Goal: Task Accomplishment & Management: Complete application form

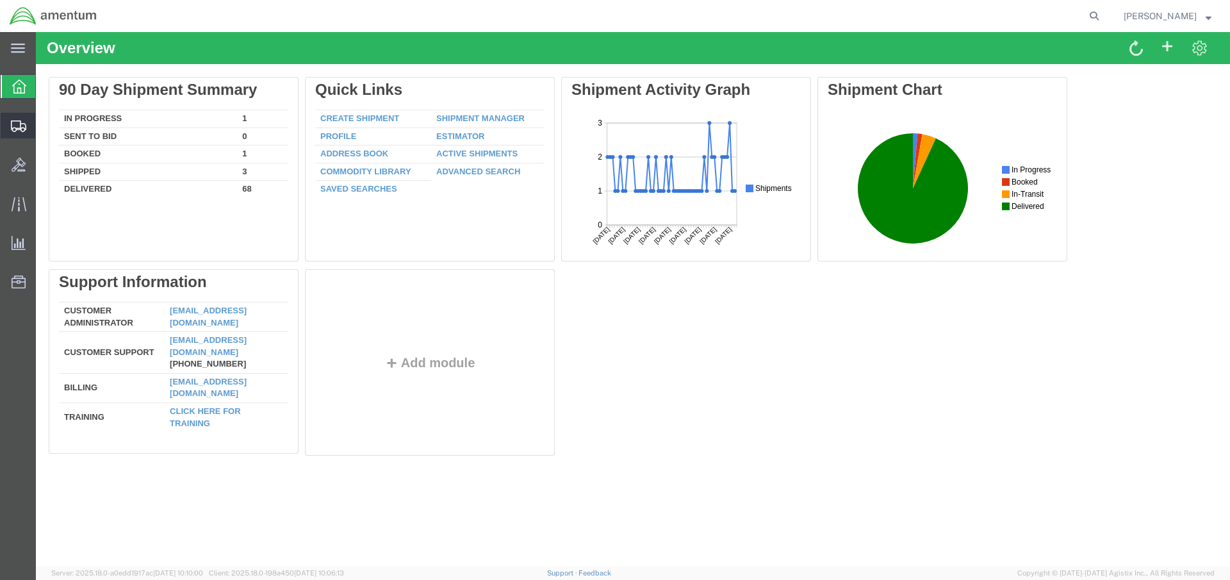
click at [0, 0] on span "Create Shipment" at bounding box center [0, 0] width 0 height 0
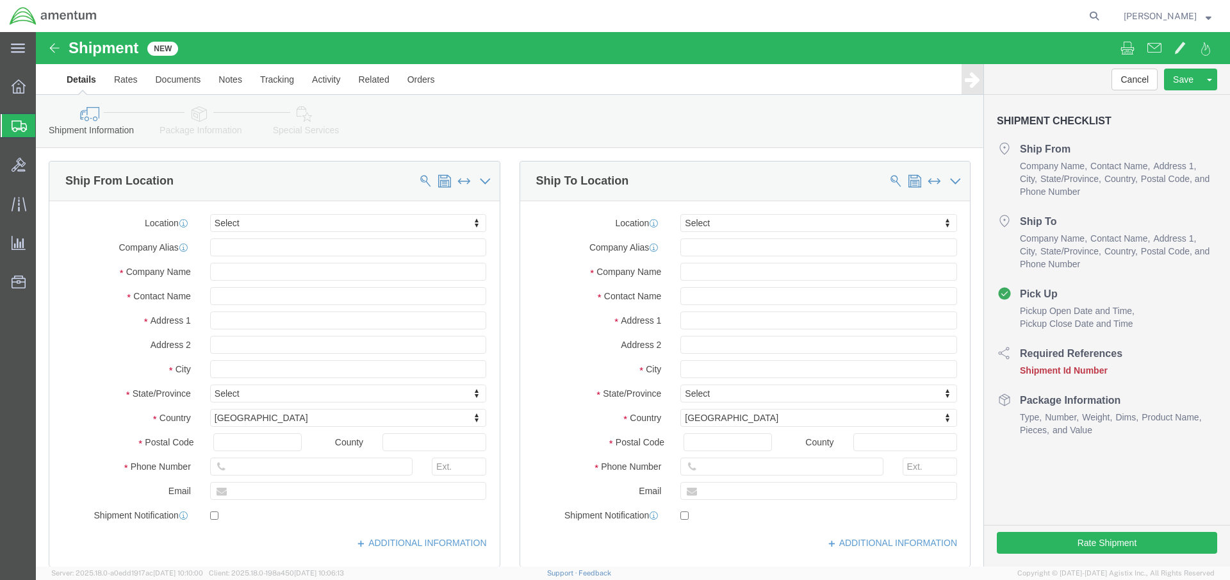
select select
click input "text"
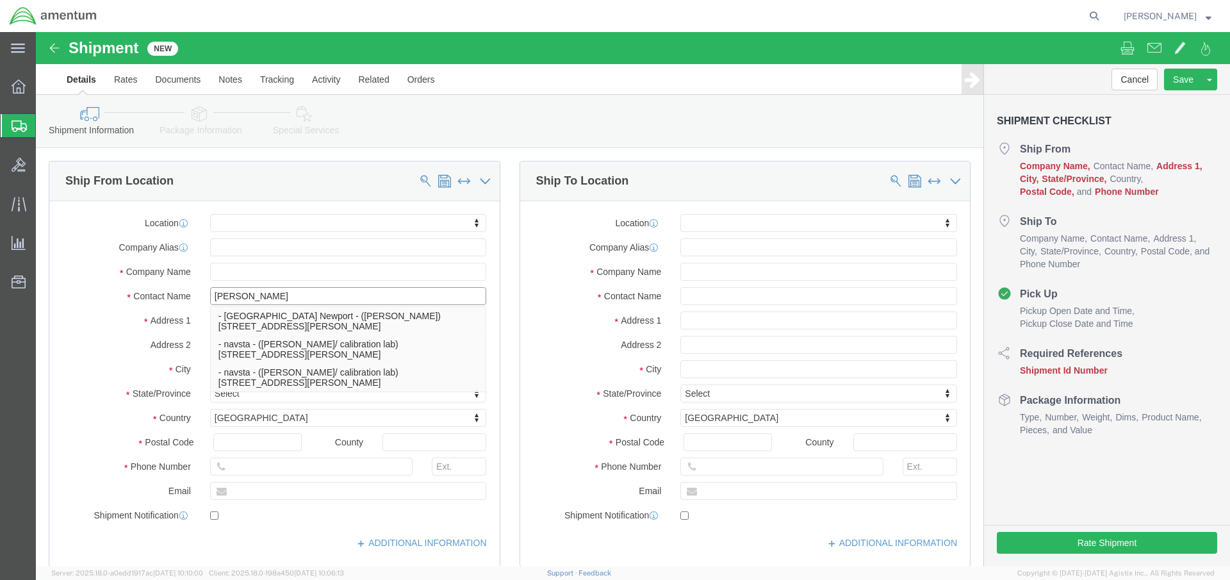
type input "[PERSON_NAME]"
click p "- [GEOGRAPHIC_DATA] Newport - ([PERSON_NAME]) [STREET_ADDRESS][PERSON_NAME], At…"
select select "RI"
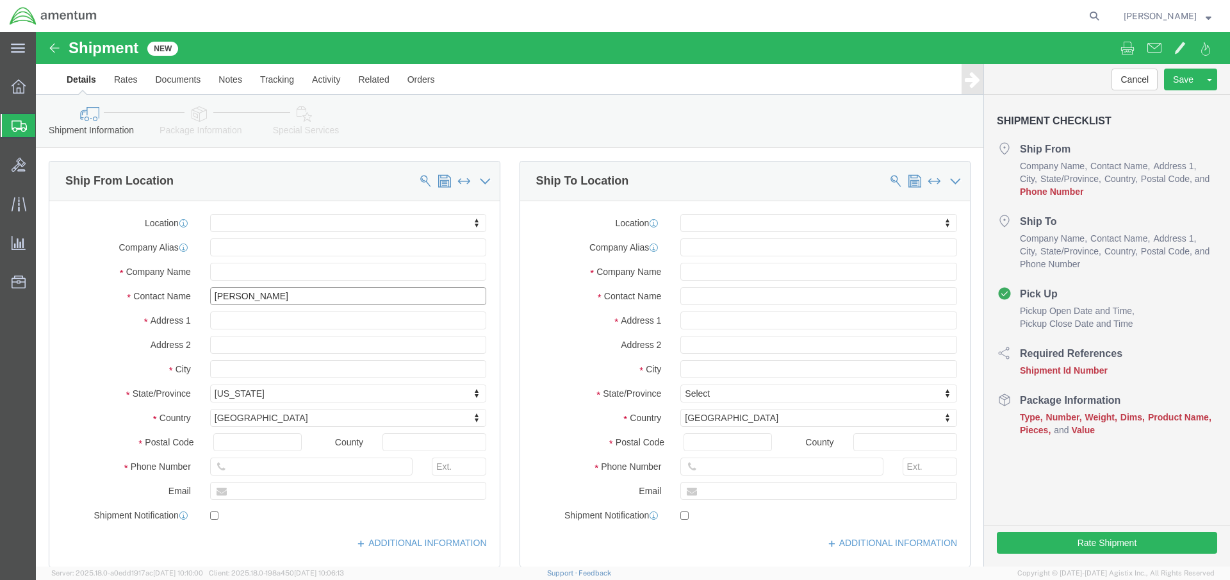
type input "[PERSON_NAME]"
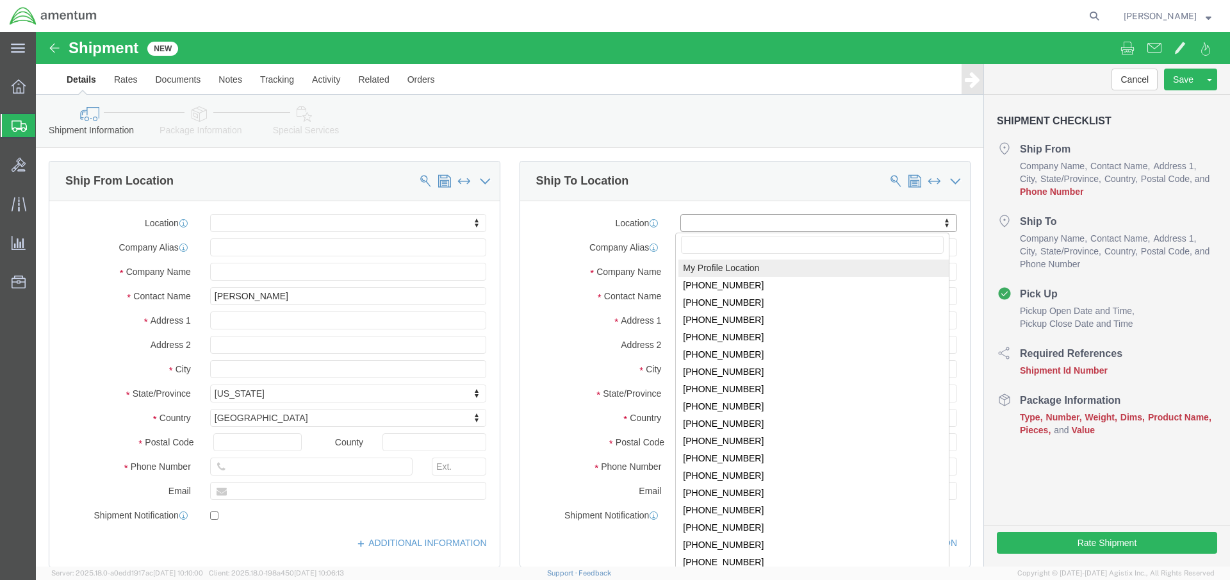
click body "Shipment New Details Rates Documents Notes Tracking Activity Related Orders Can…"
select select "MYPROFILE"
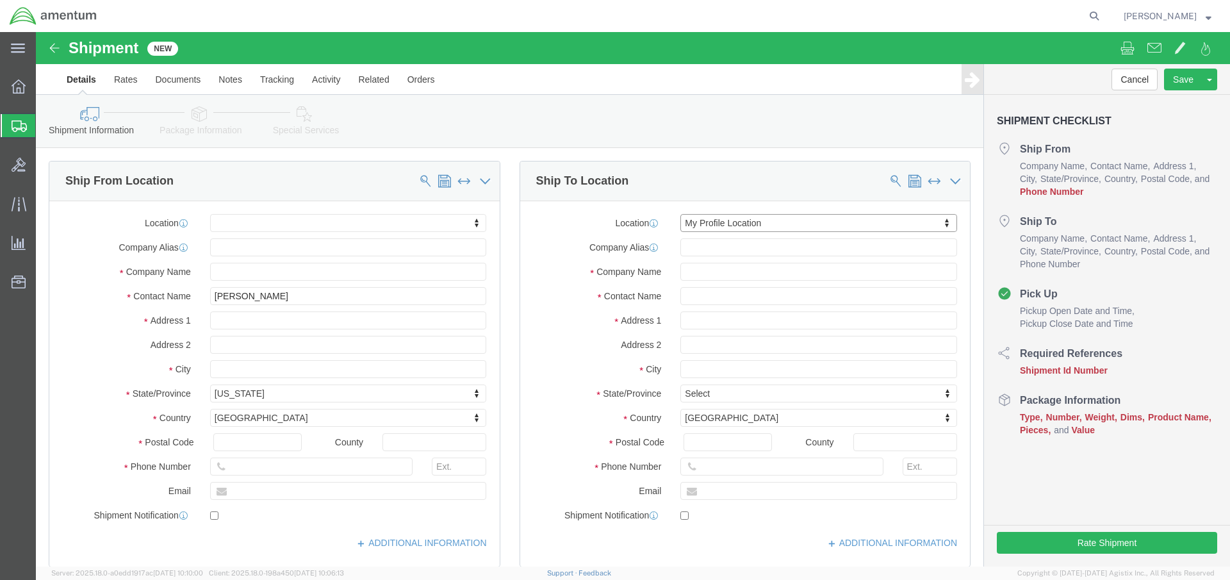
select select "FL"
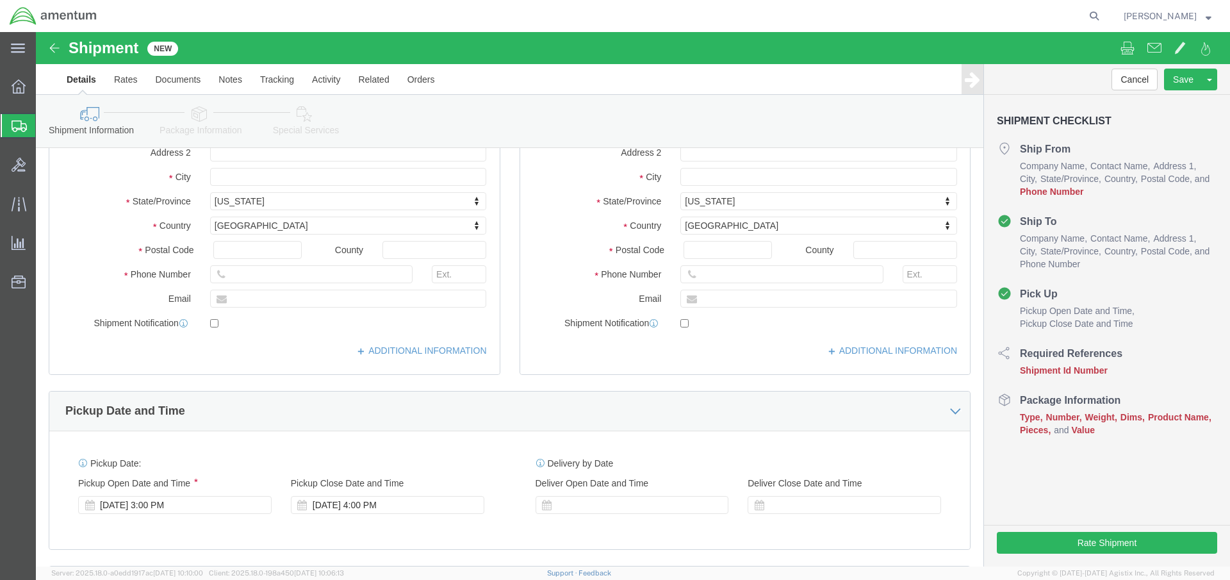
click input "text"
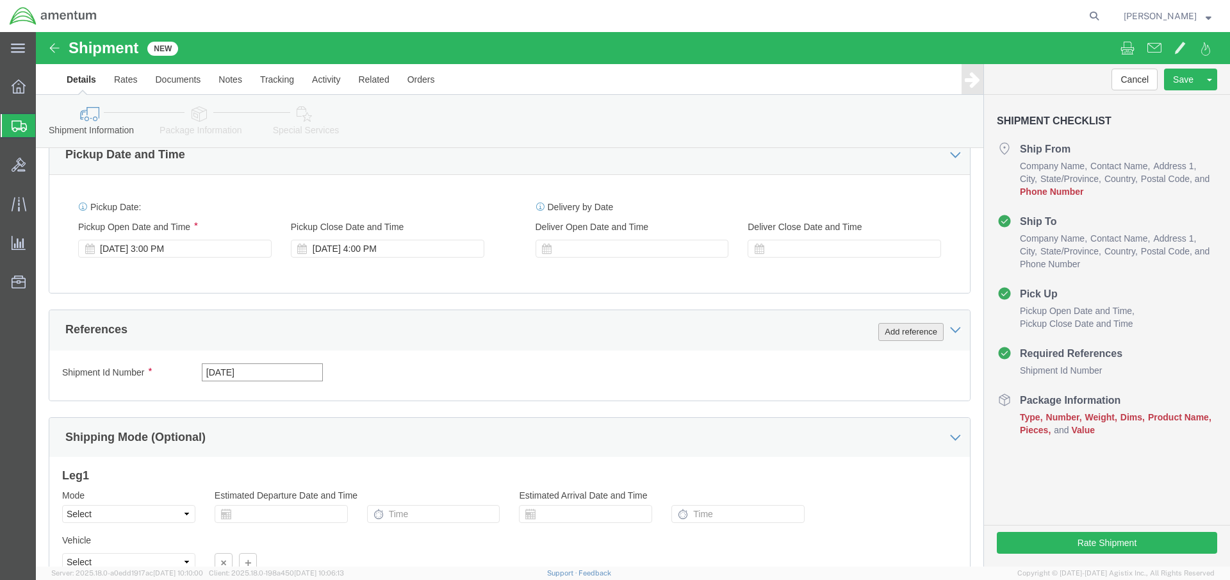
type input "[DATE]"
click button "Add reference"
select select "DEPT"
click input "text"
click input "AUTEC ISO TI"
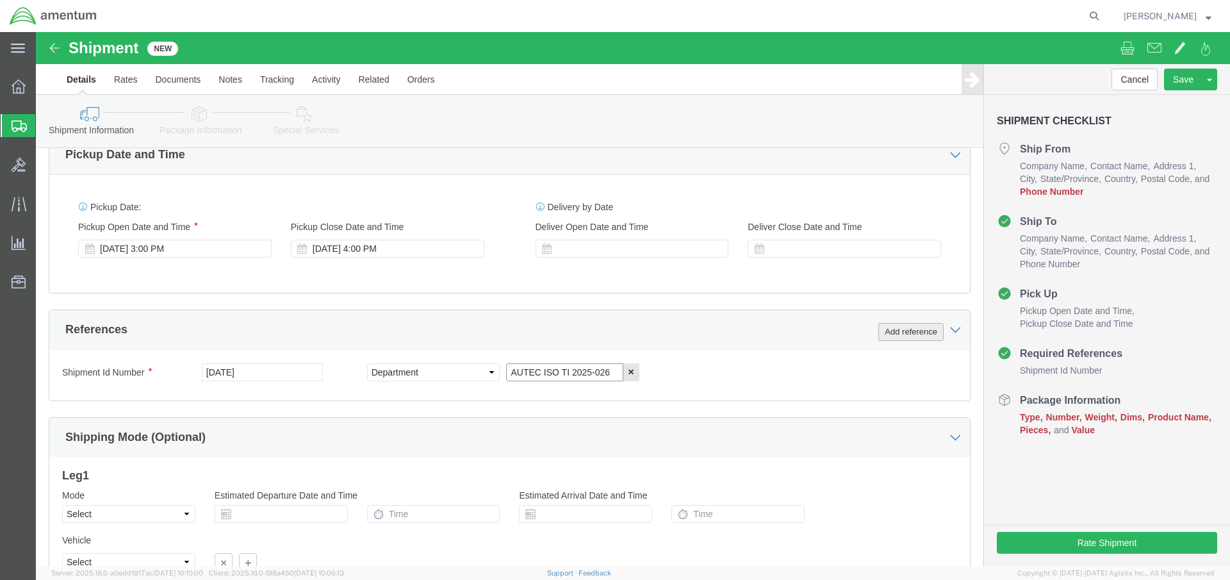
type input "AUTEC ISO TI 2025-026"
click button "Add reference"
select select "PROJNUM"
click input "text"
paste input "4732.C0.03SJ.14090400.871E0000"
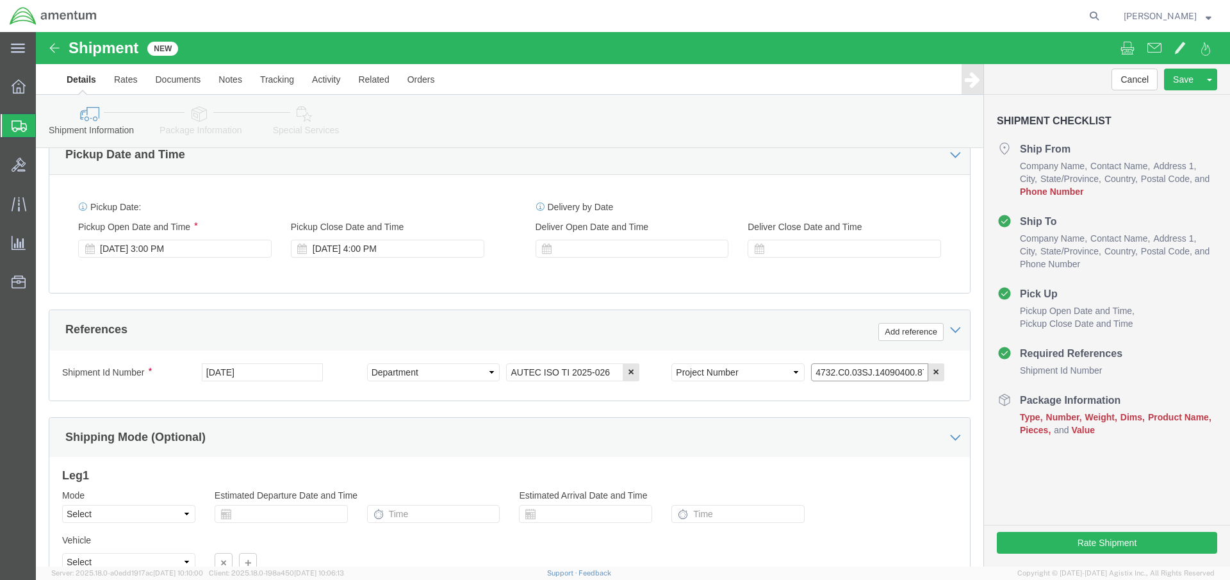
type input "4732.C0.03SJ.14090400.871E0000"
click button "Continue"
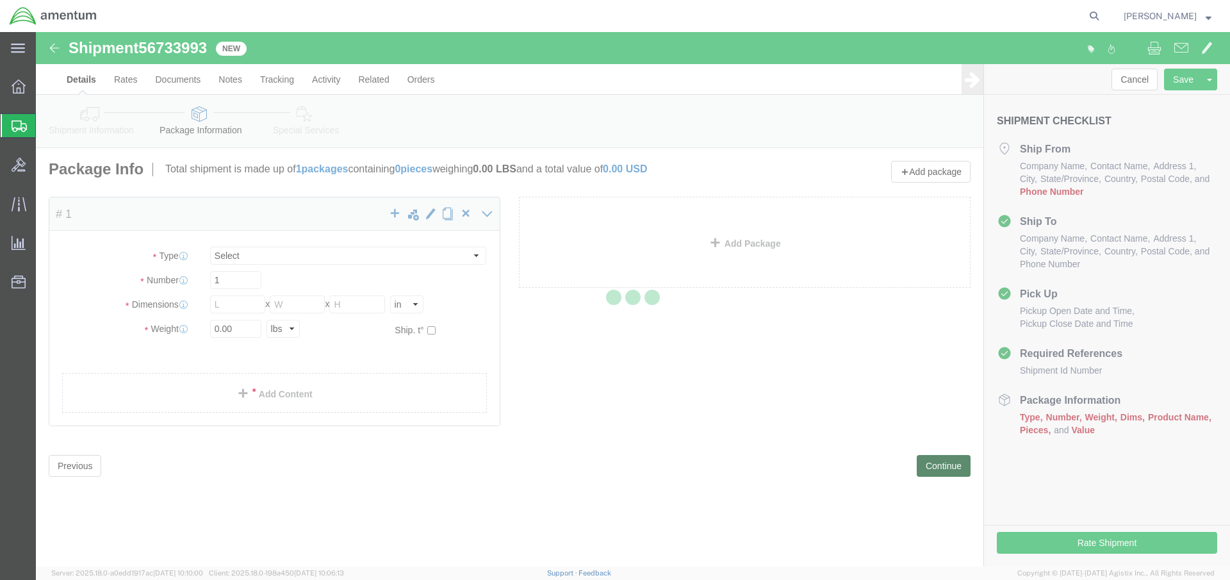
select select "CBOX"
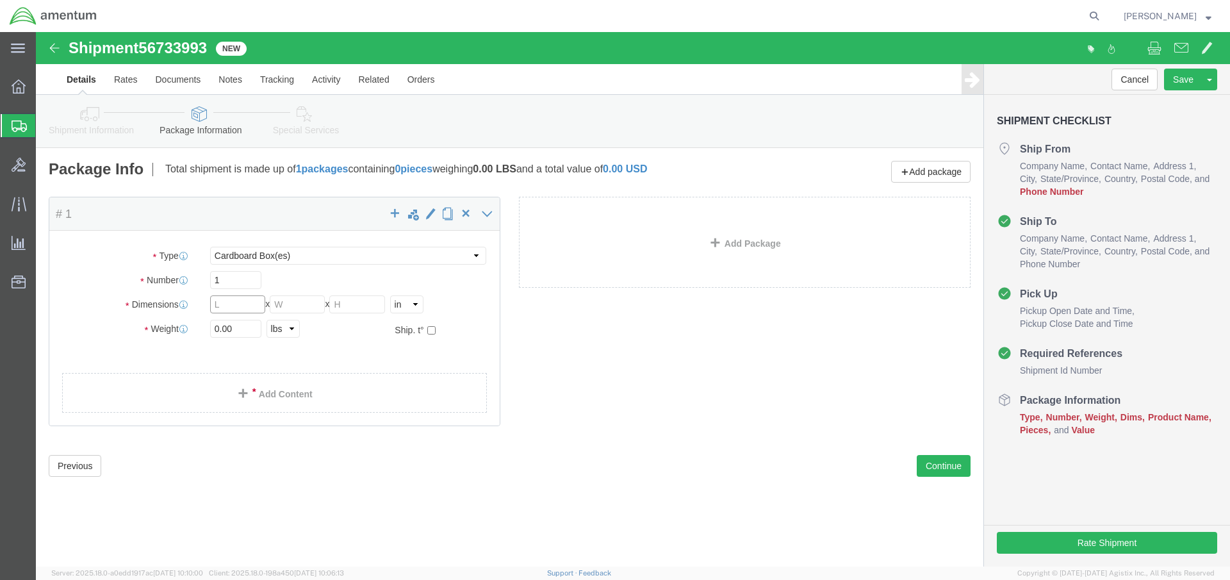
click input "text"
type input "24"
type input "19"
type input "9"
click input "0.00"
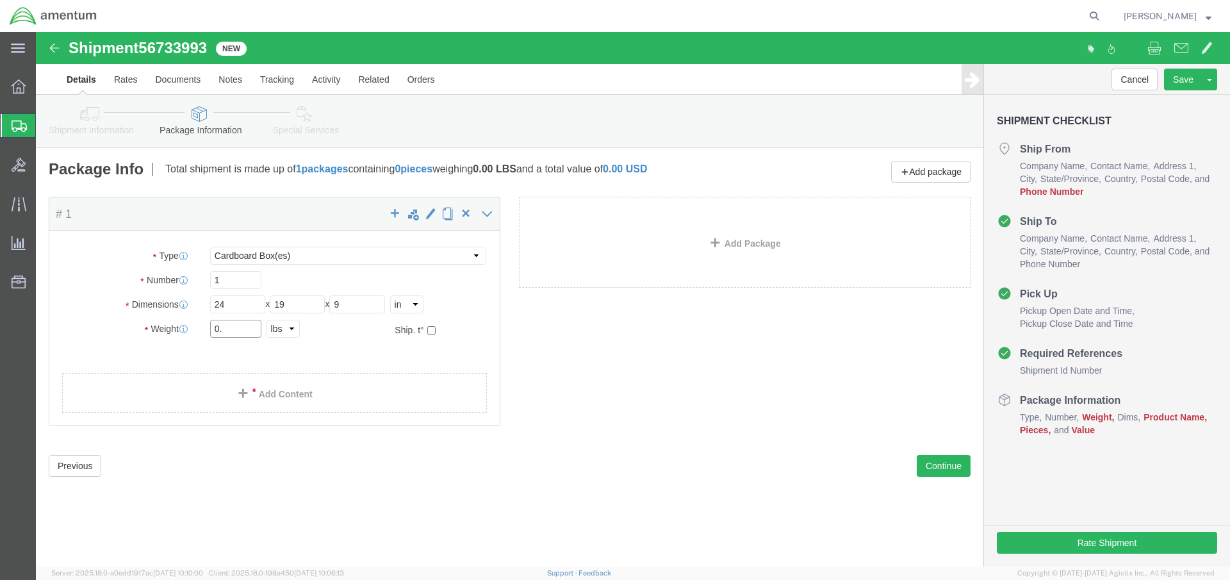
type input "0"
type input "20"
click link "Add Content"
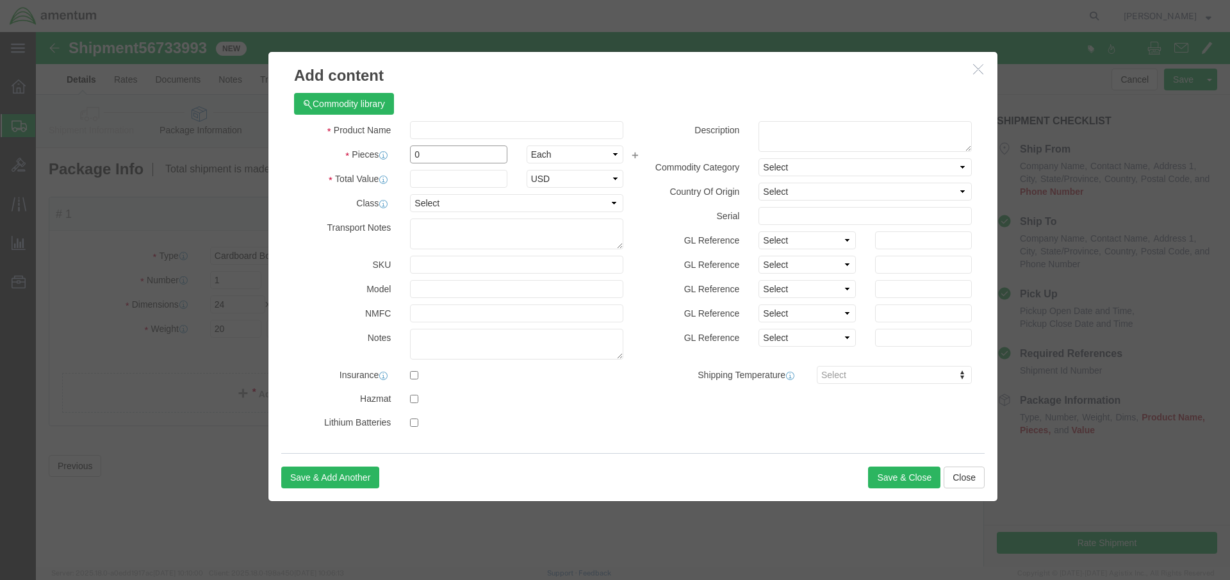
click input "0"
type input "3"
click input "text"
type input "5"
type input "2000.00"
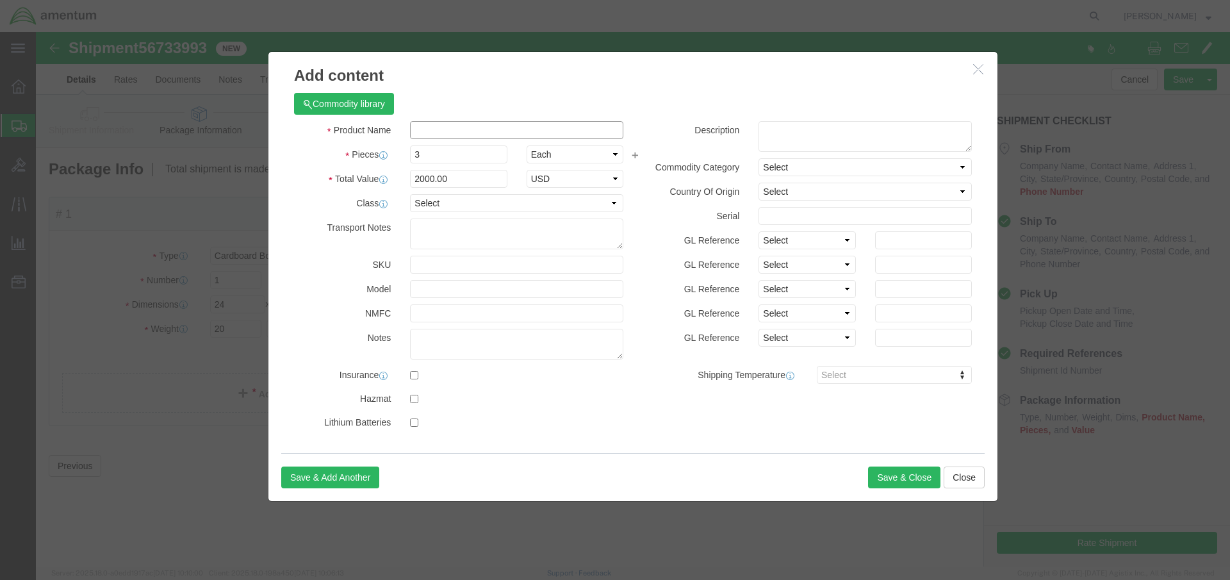
click input "text"
type input "Calibration equipment"
click button "Save & Close"
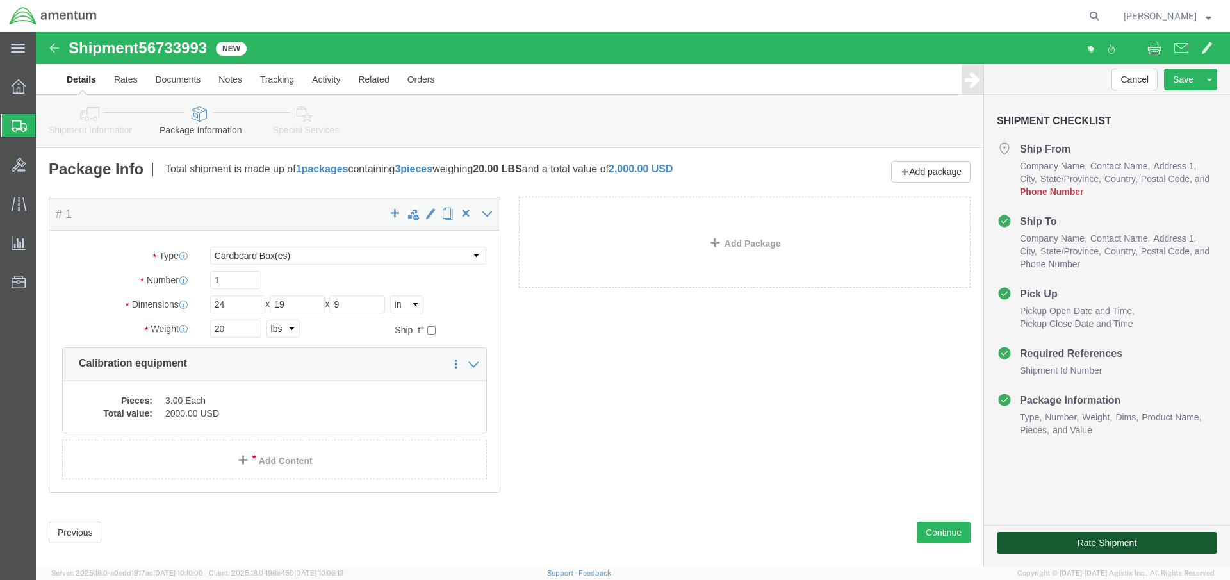
click button "Rate Shipment"
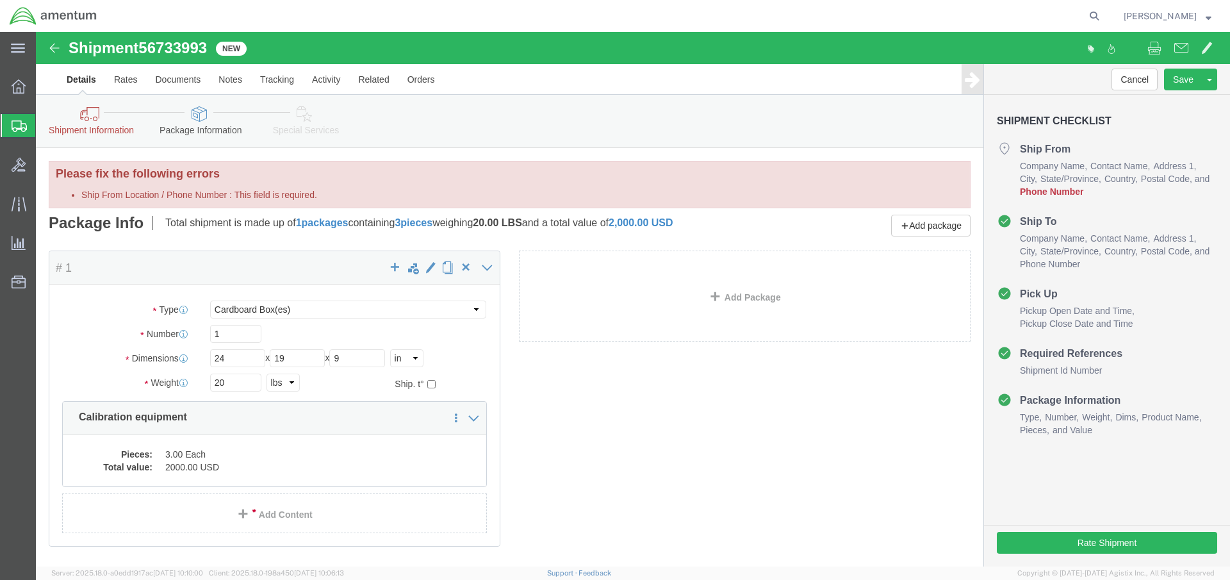
click icon
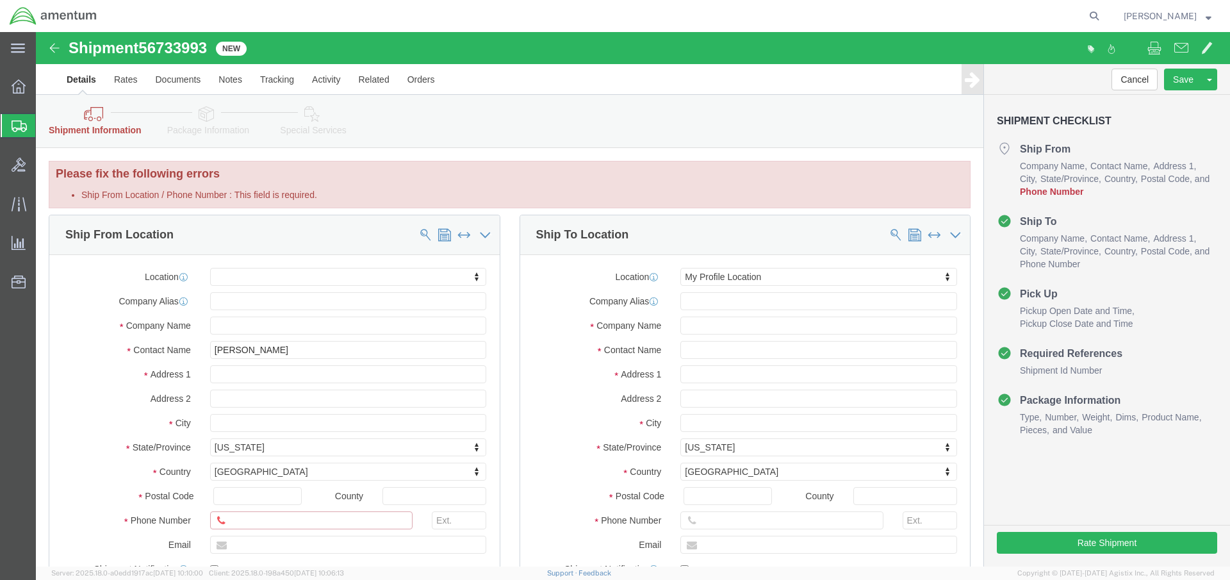
click input "Ship From Location / Phone Number : This field is required."
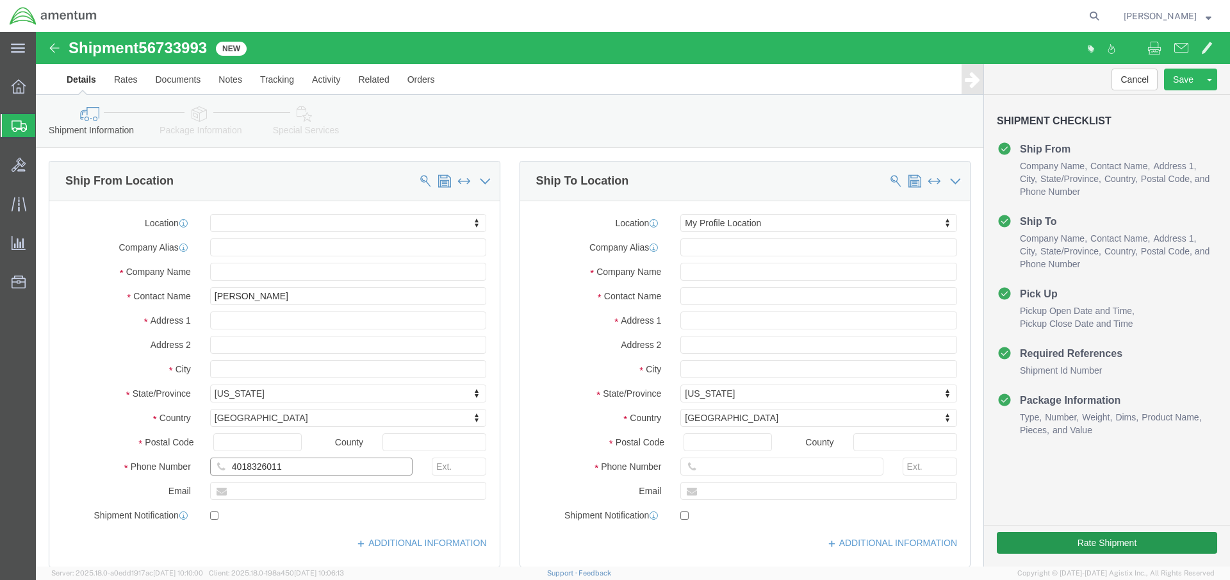
type input "4018326011"
click button "Rate Shipment"
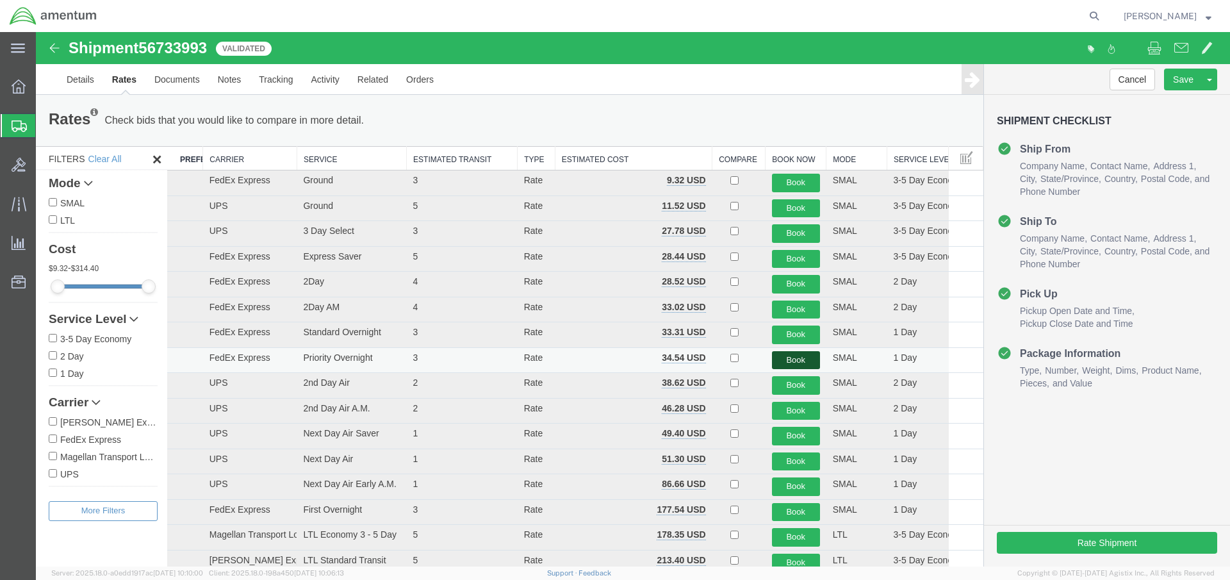
click at [782, 360] on button "Book" at bounding box center [796, 360] width 48 height 19
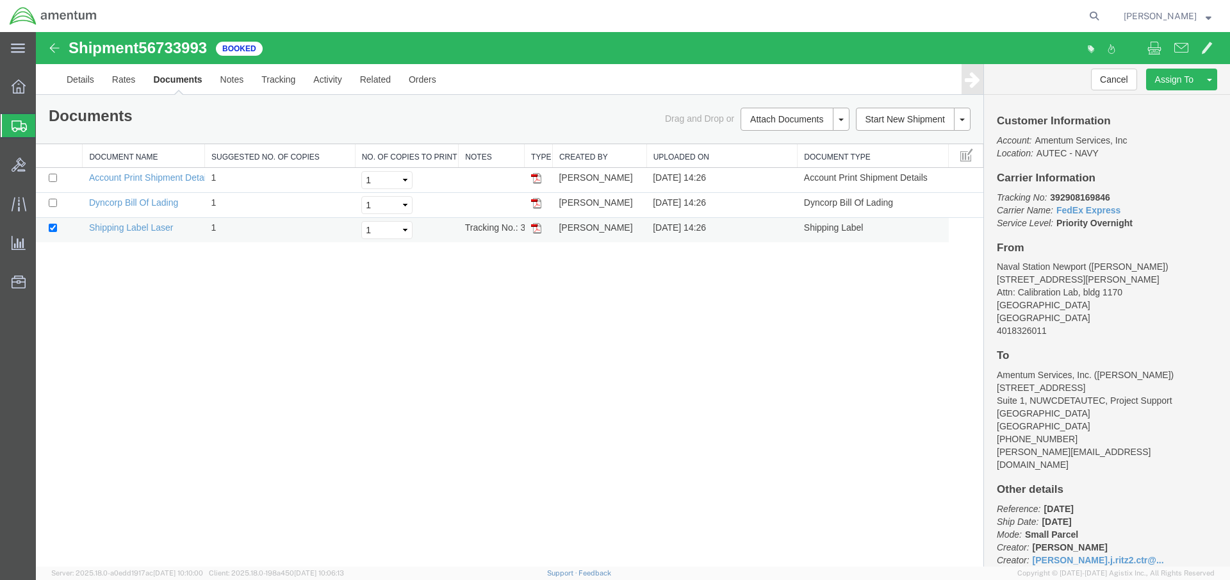
click at [534, 227] on img at bounding box center [536, 228] width 10 height 10
drag, startPoint x: 1111, startPoint y: 197, endPoint x: 1051, endPoint y: 198, distance: 60.2
click at [1051, 198] on p "Tracking No: 392908169846 Carrier Name: FedEx Express FedEx Express Service Lev…" at bounding box center [1107, 210] width 220 height 38
click at [1206, 17] on strong "button" at bounding box center [1209, 15] width 6 height 4
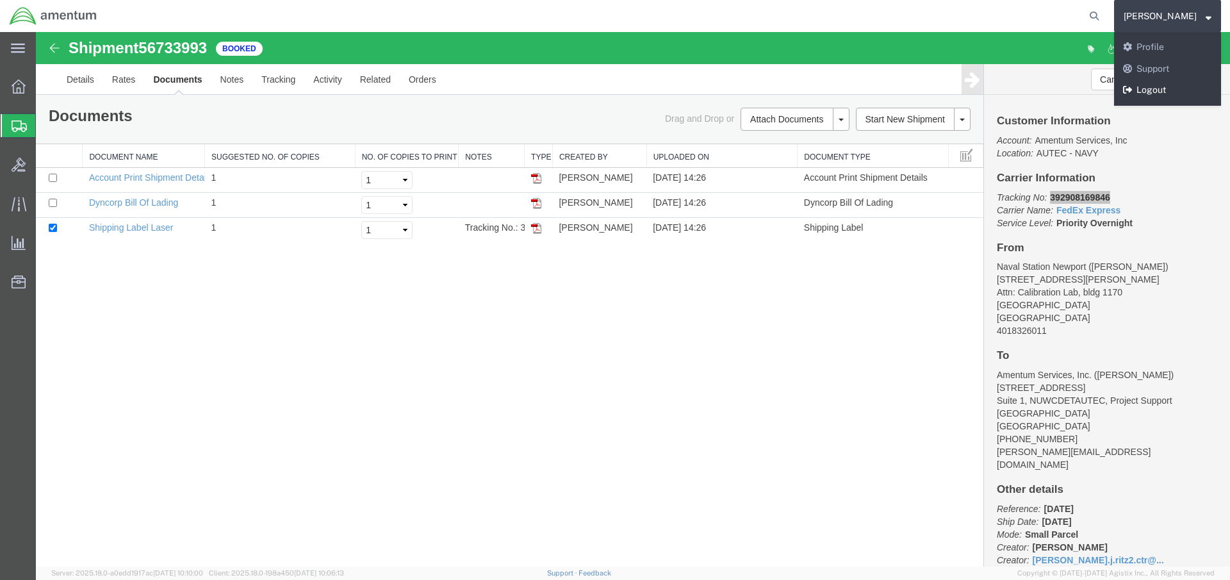
click at [1178, 90] on link "Logout" at bounding box center [1167, 90] width 107 height 22
